Goal: Find specific page/section: Find specific page/section

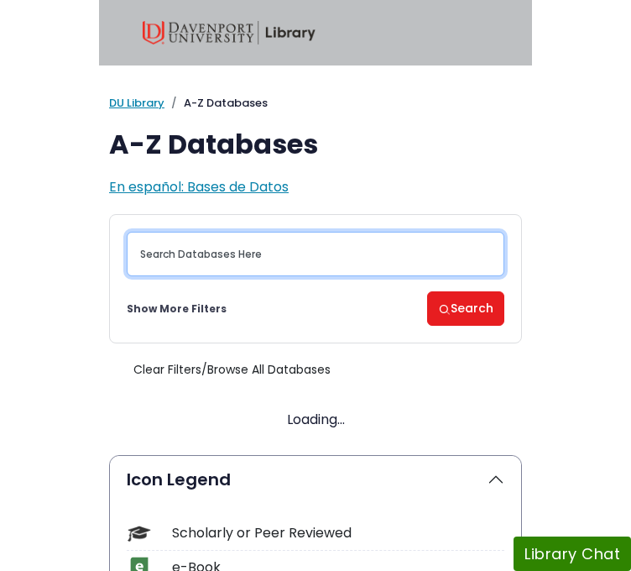
click at [240, 245] on input "Search database by title or keyword" at bounding box center [316, 254] width 378 height 44
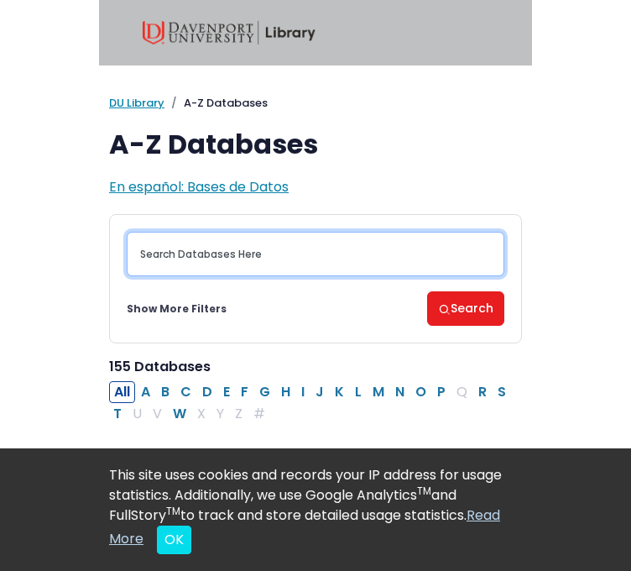
click at [244, 263] on input "Search database by title or keyword" at bounding box center [316, 254] width 378 height 44
type input "academic search compelte"
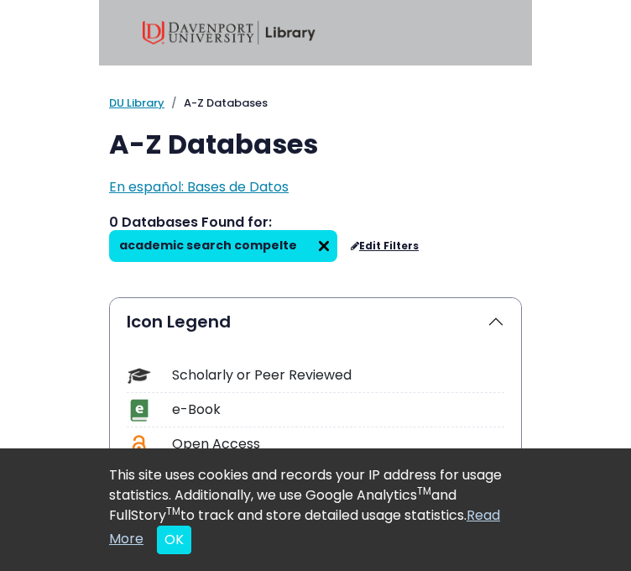
click at [338, 234] on img at bounding box center [324, 246] width 27 height 27
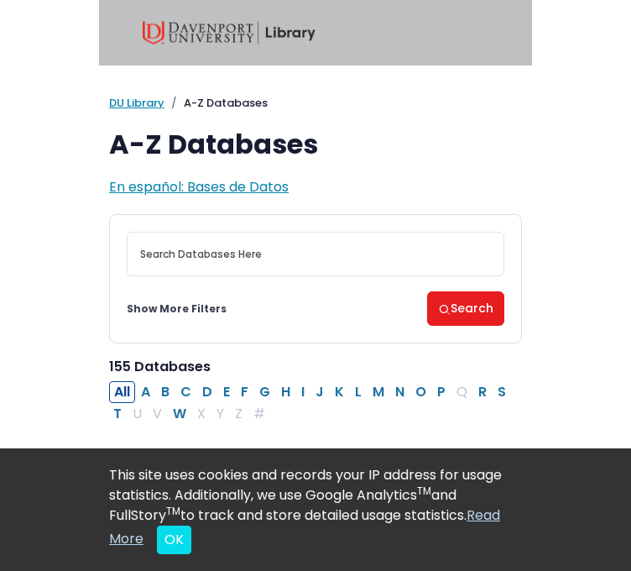
click at [336, 230] on div "[MEDICAL_DATA] Guide Accounting, Finance & Economics (ACCT, FINC & ECON) Advert…" at bounding box center [315, 278] width 413 height 129
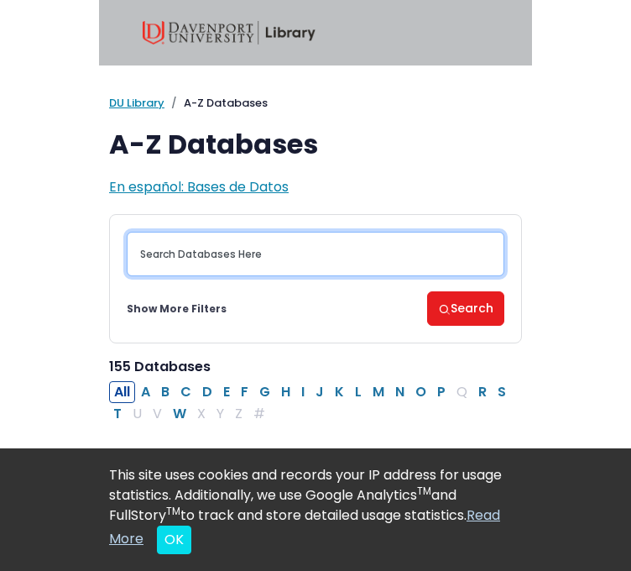
click at [319, 268] on input "Search database by title or keyword" at bounding box center [316, 254] width 378 height 44
type input "academic search complete"
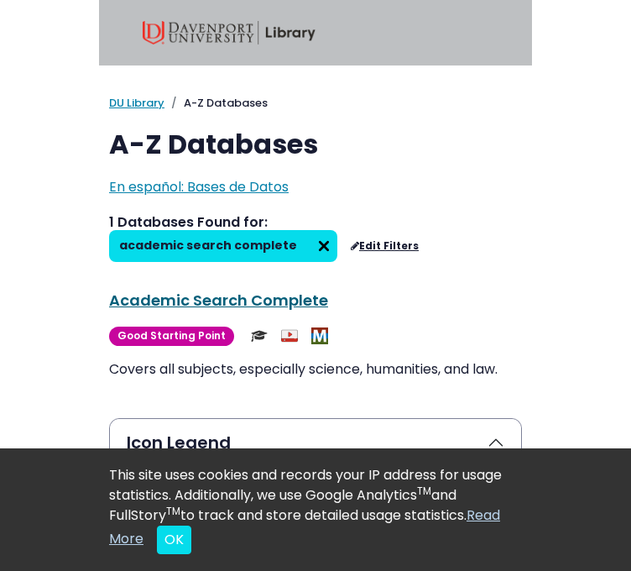
click at [285, 292] on link "Academic Search Complete This link opens in a new window" at bounding box center [218, 300] width 219 height 21
